Goal: Task Accomplishment & Management: Complete application form

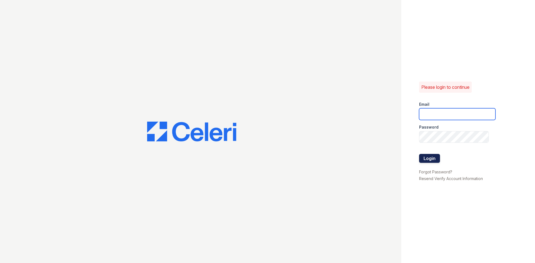
type input "[EMAIL_ADDRESS][DOMAIN_NAME]"
click at [435, 161] on button "Login" at bounding box center [429, 158] width 21 height 9
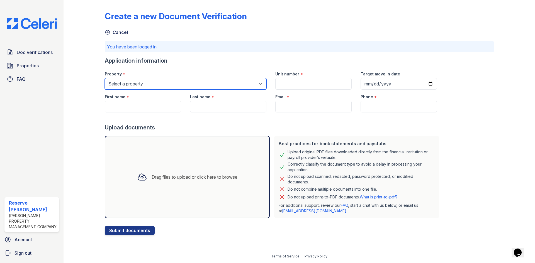
click at [144, 84] on select "Select a property Reaves Place The Reserve at Anderson" at bounding box center [186, 84] width 162 height 12
